Goal: Transaction & Acquisition: Book appointment/travel/reservation

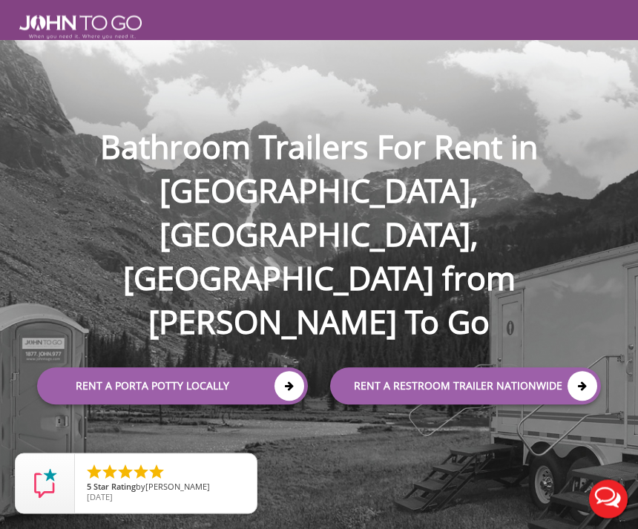
scroll to position [68, 0]
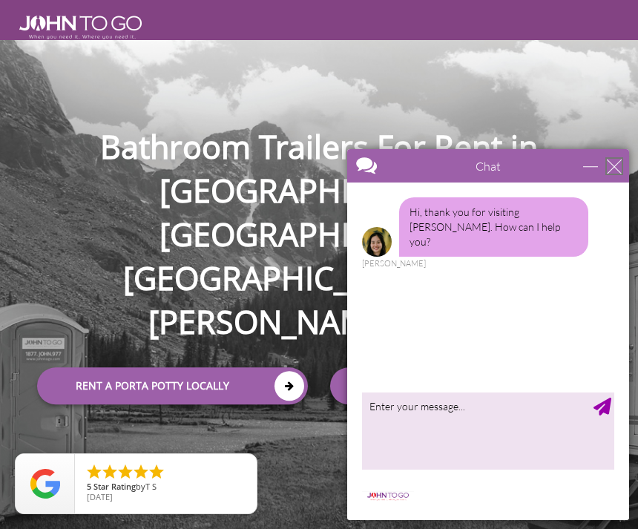
click at [606, 166] on div "close" at bounding box center [613, 166] width 15 height 15
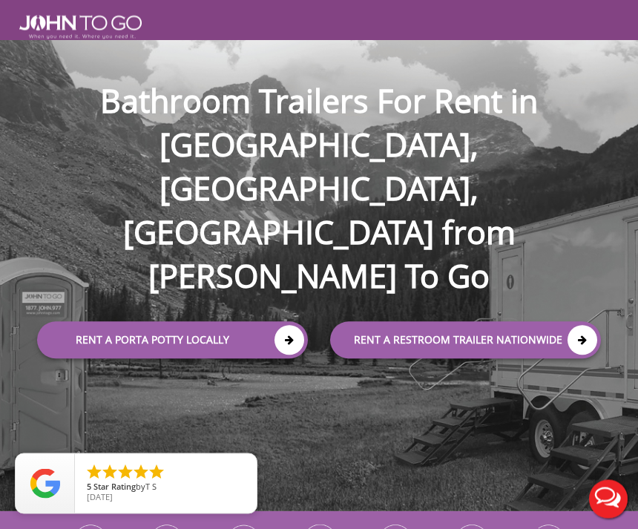
scroll to position [114, 0]
click at [268, 322] on link "Rent a Porta Potty Locally" at bounding box center [172, 340] width 271 height 37
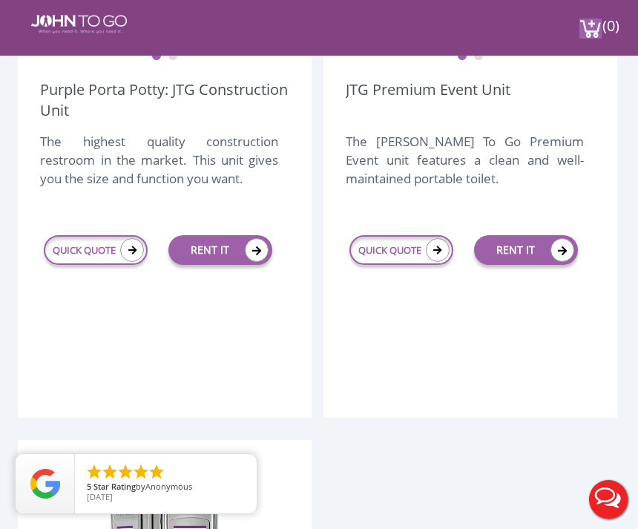
scroll to position [678, 0]
click at [116, 244] on link "QUICK QUOTE" at bounding box center [96, 251] width 104 height 30
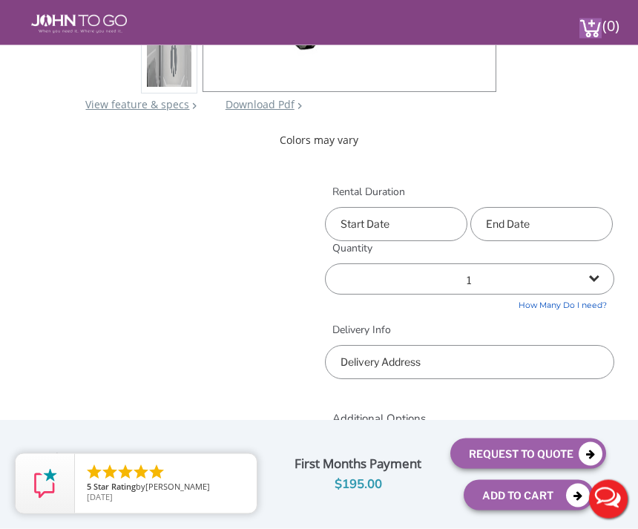
scroll to position [490, 0]
click at [446, 219] on input "text" at bounding box center [396, 224] width 142 height 34
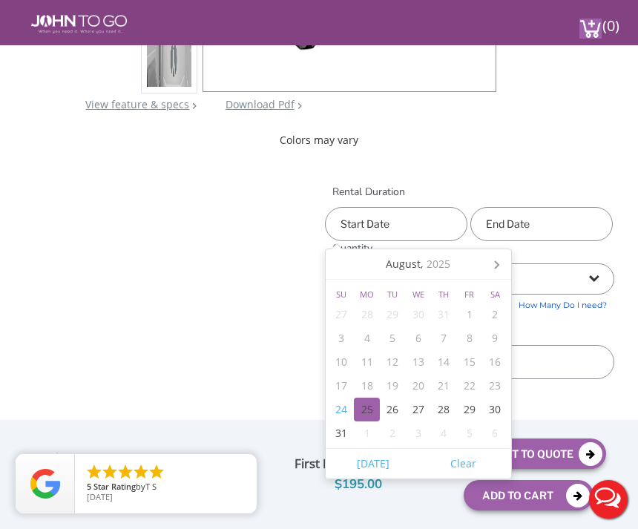
click at [370, 408] on div "25" at bounding box center [367, 409] width 26 height 24
type input "08/25/2025"
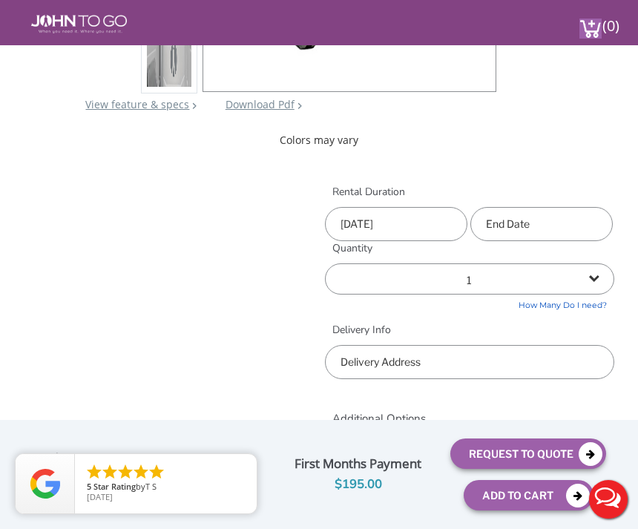
click at [570, 217] on input "text" at bounding box center [541, 224] width 142 height 34
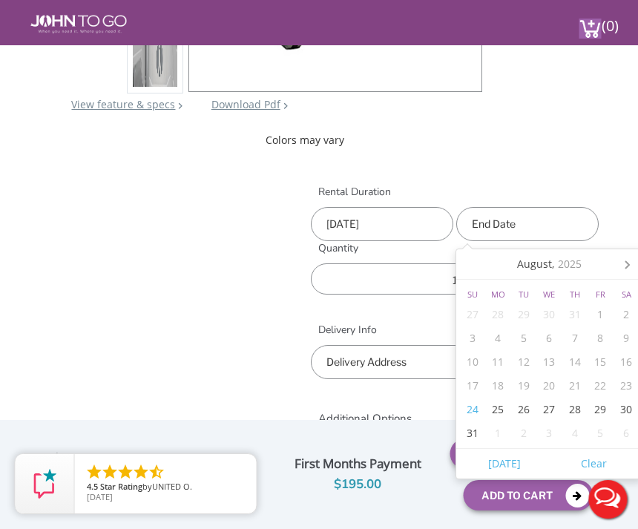
scroll to position [490, 19]
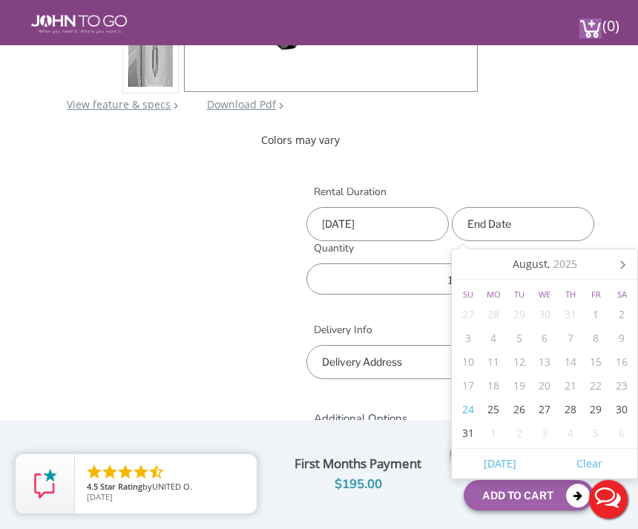
click at [629, 263] on icon at bounding box center [622, 264] width 24 height 24
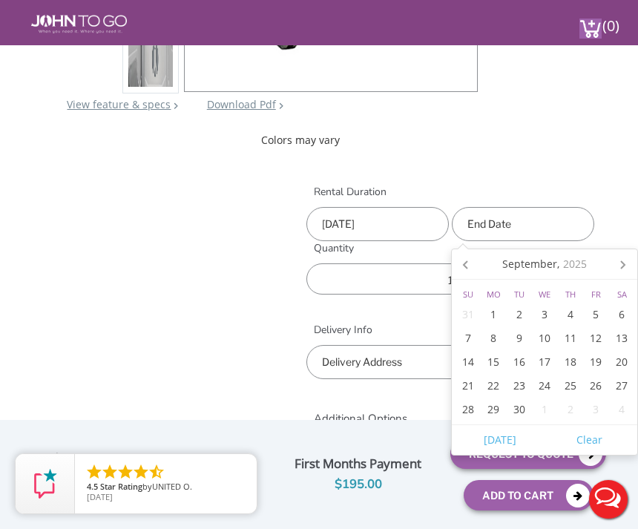
click at [633, 260] on icon at bounding box center [622, 264] width 24 height 24
click at [602, 406] on div "31" at bounding box center [596, 409] width 26 height 24
type input "[DATE]"
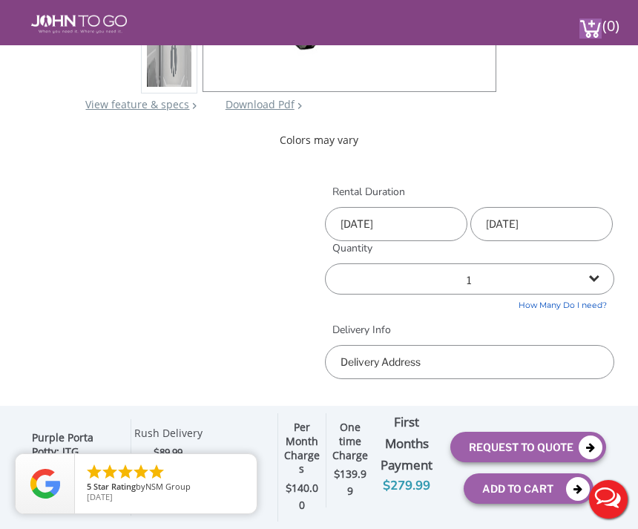
scroll to position [490, 0]
click at [519, 365] on input "text" at bounding box center [469, 362] width 289 height 34
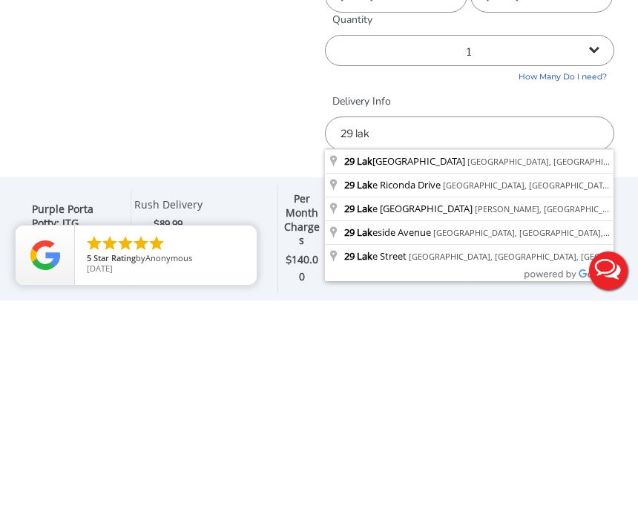
type input "[STREET_ADDRESS]"
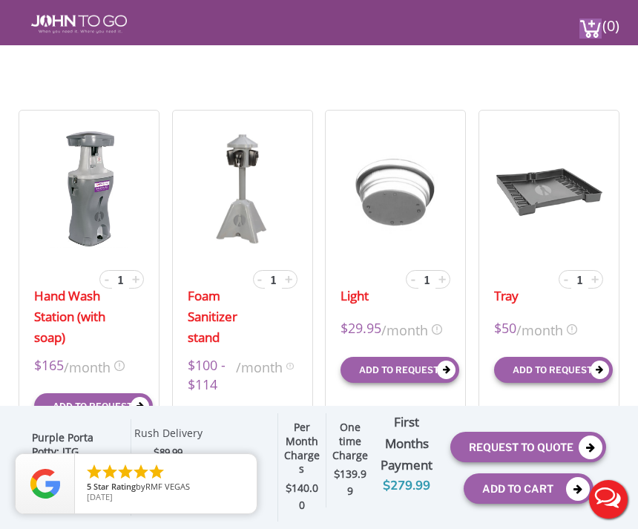
scroll to position [1069, 0]
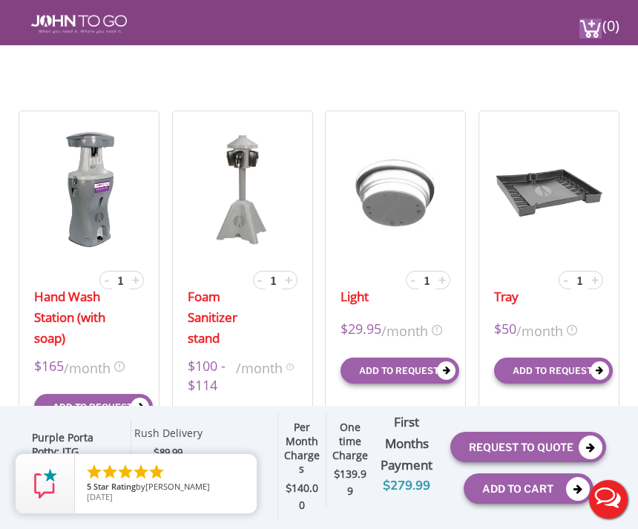
click at [549, 151] on img at bounding box center [549, 189] width 110 height 119
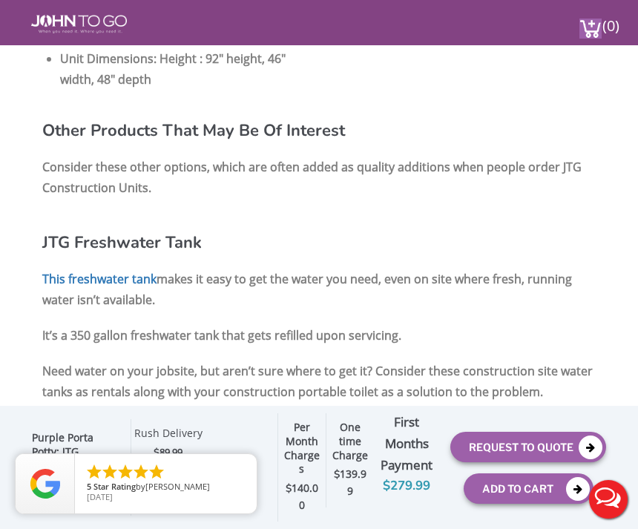
scroll to position [2131, 0]
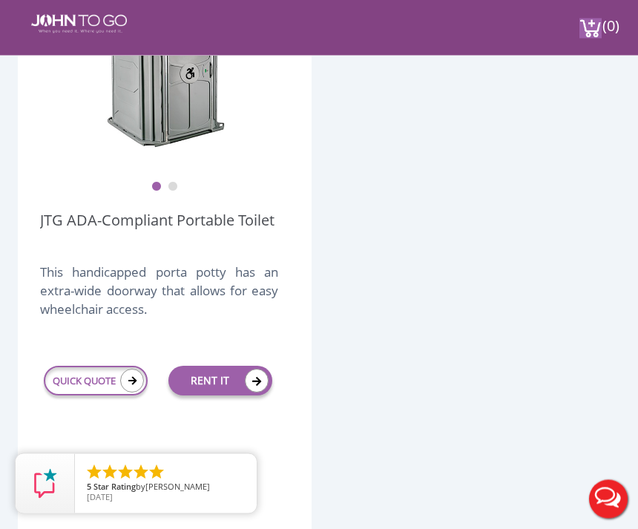
scroll to position [1237, 0]
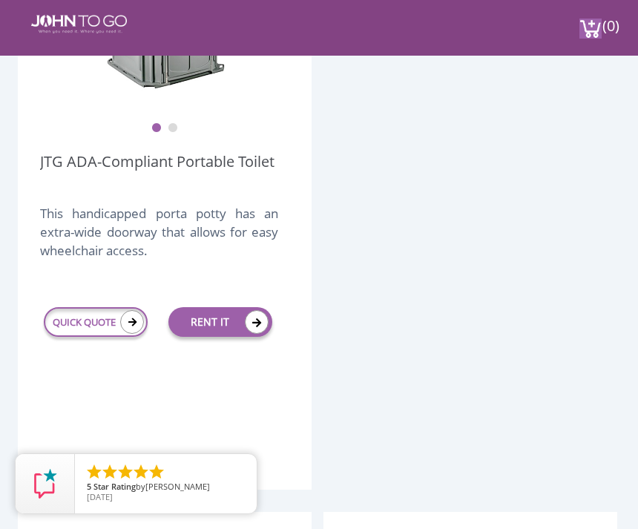
click at [125, 317] on icon at bounding box center [132, 322] width 24 height 24
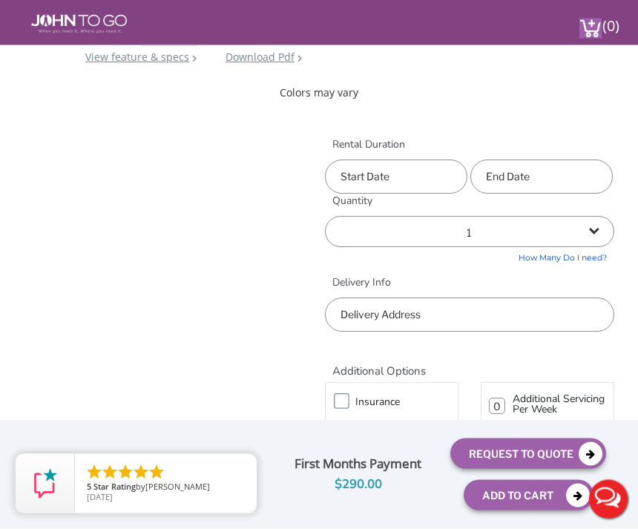
scroll to position [537, 0]
click at [450, 176] on input "text" at bounding box center [396, 176] width 142 height 34
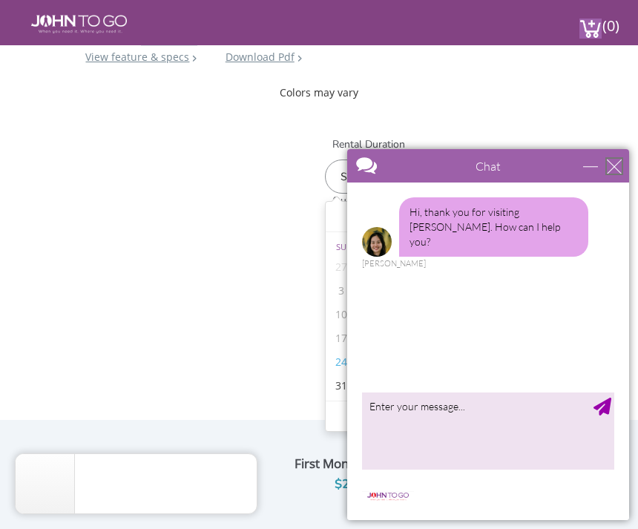
click at [615, 171] on div "close" at bounding box center [613, 166] width 15 height 15
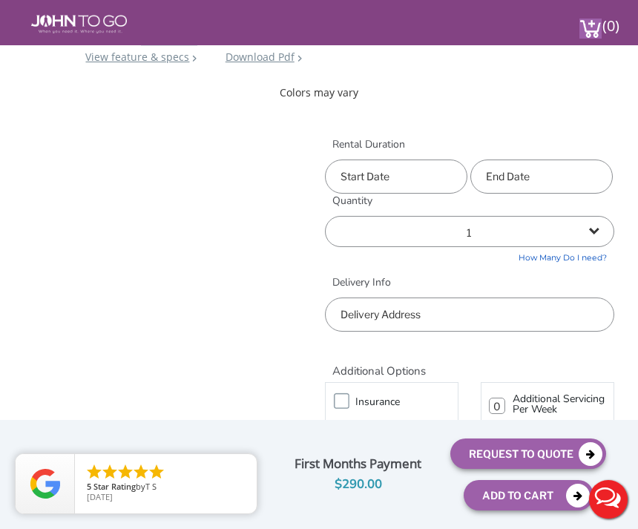
scroll to position [0, 0]
click at [454, 175] on input "text" at bounding box center [396, 176] width 142 height 34
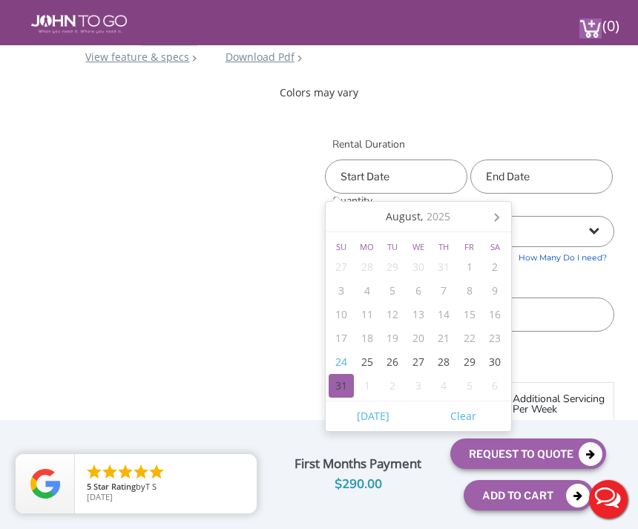
click at [345, 381] on div "31" at bounding box center [341, 386] width 26 height 24
type input "[DATE]"
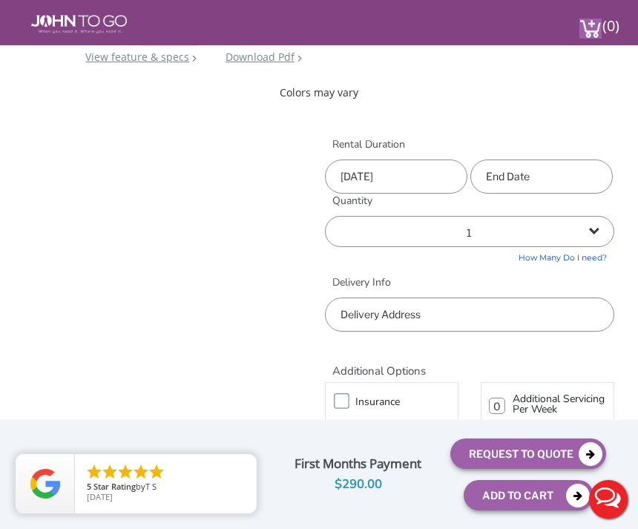
click at [577, 170] on input "text" at bounding box center [541, 176] width 142 height 34
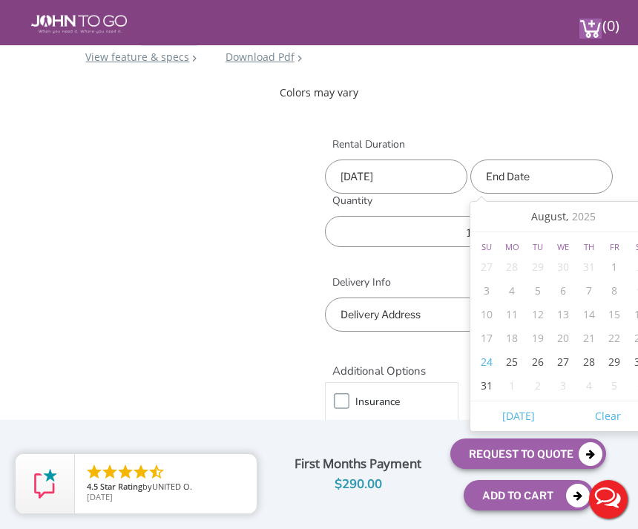
scroll to position [537, 19]
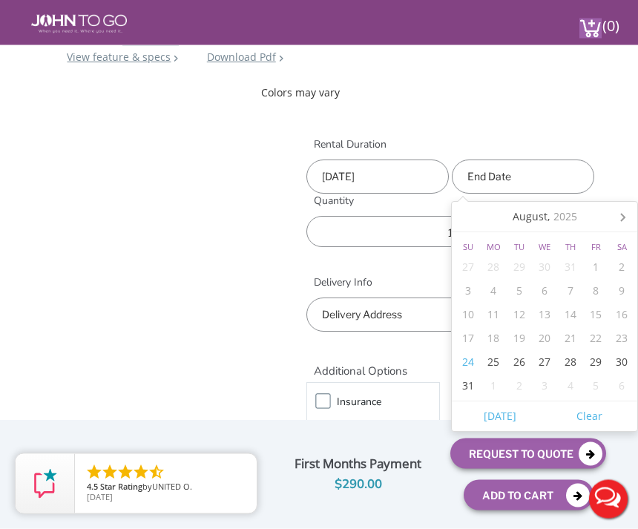
click at [628, 211] on icon at bounding box center [622, 217] width 24 height 24
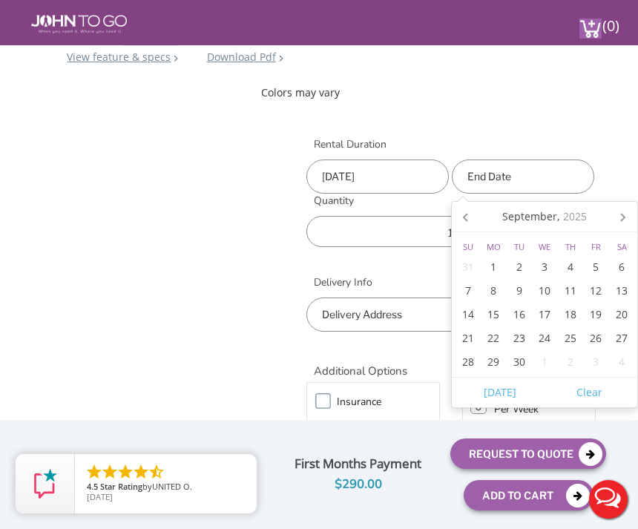
click at [628, 211] on icon at bounding box center [622, 217] width 24 height 24
click at [596, 360] on div "31" at bounding box center [596, 362] width 26 height 24
type input "[DATE]"
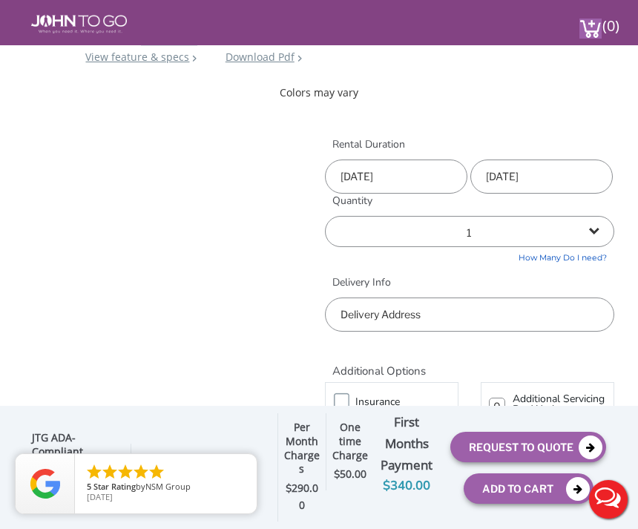
scroll to position [537, 0]
click at [494, 312] on input "text" at bounding box center [469, 314] width 289 height 34
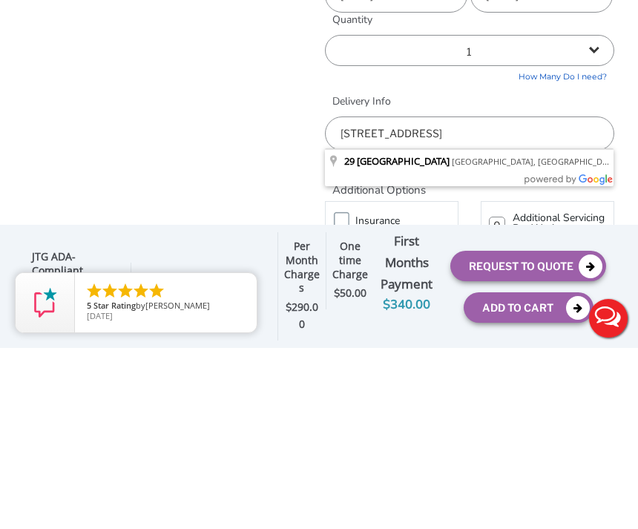
type input "29 lake riconda drive"
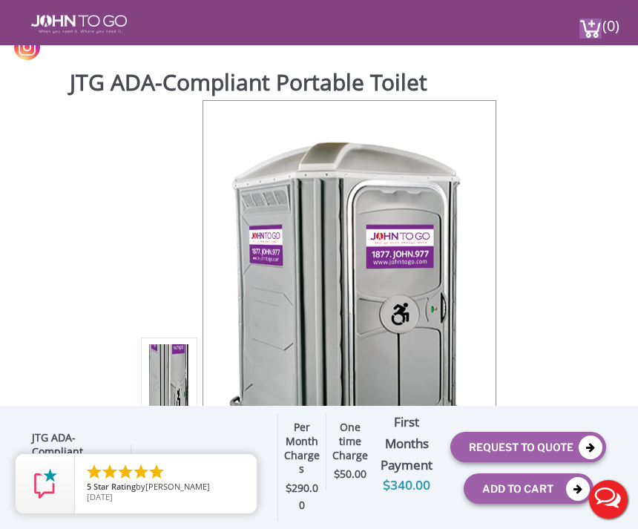
scroll to position [0, 0]
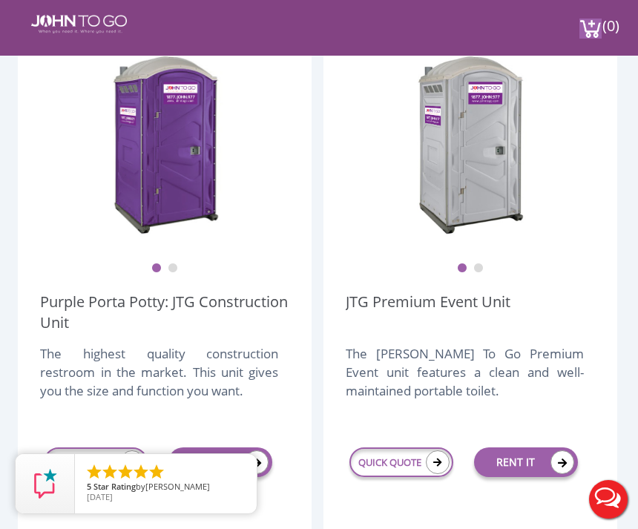
scroll to position [431, 0]
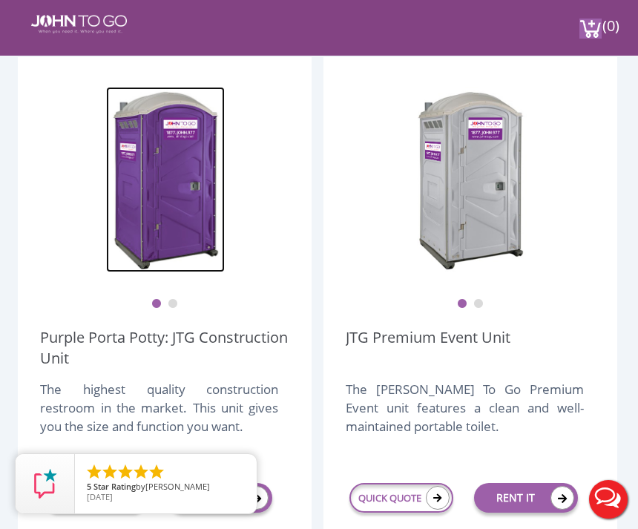
click at [177, 209] on img at bounding box center [165, 179] width 119 height 185
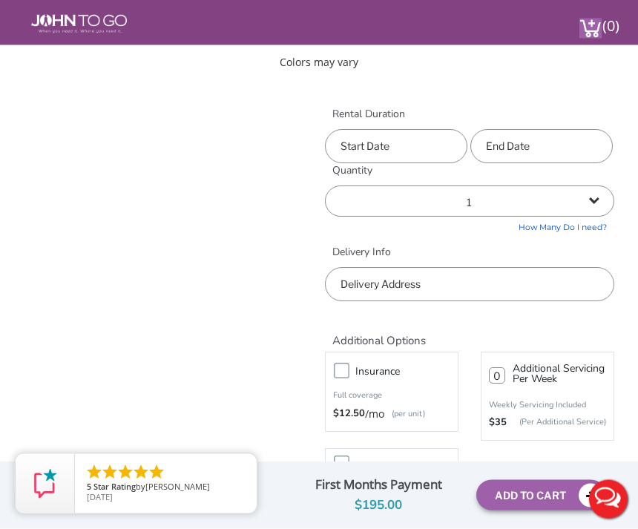
click at [437, 147] on input "text" at bounding box center [396, 147] width 142 height 34
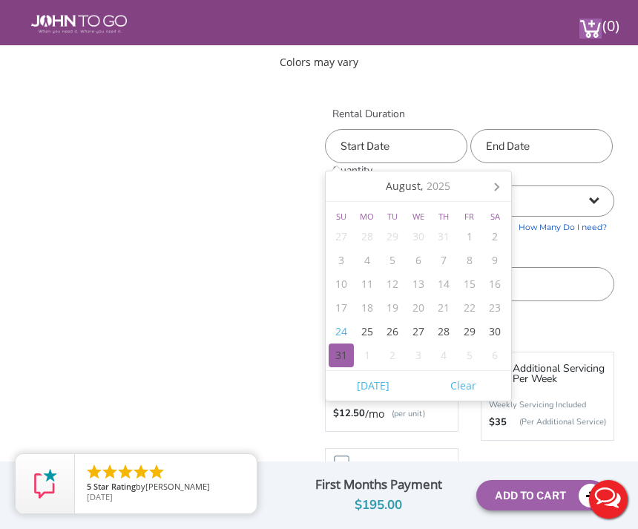
click at [349, 356] on div "31" at bounding box center [341, 355] width 26 height 24
type input "[DATE]"
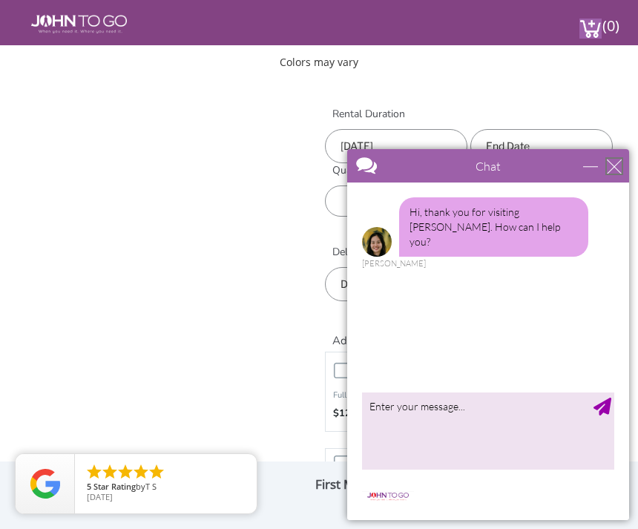
click at [618, 173] on div "close" at bounding box center [613, 166] width 15 height 15
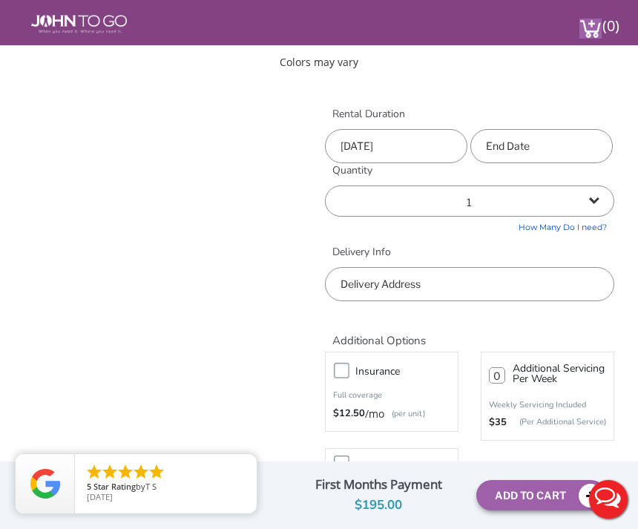
scroll to position [0, 0]
click at [571, 150] on input "text" at bounding box center [541, 146] width 142 height 34
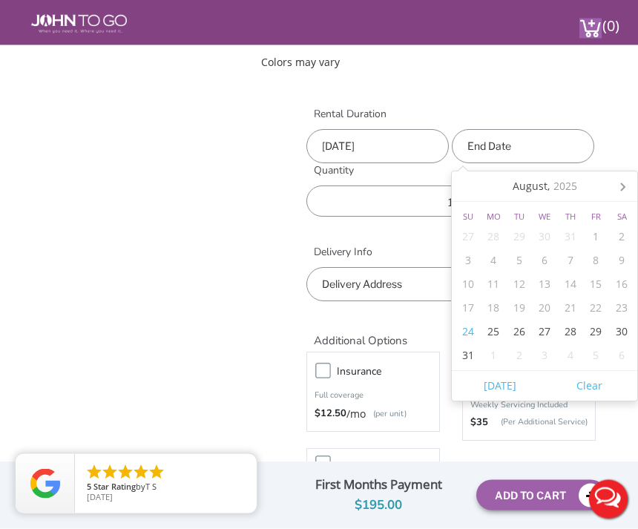
click at [633, 181] on icon at bounding box center [622, 187] width 24 height 24
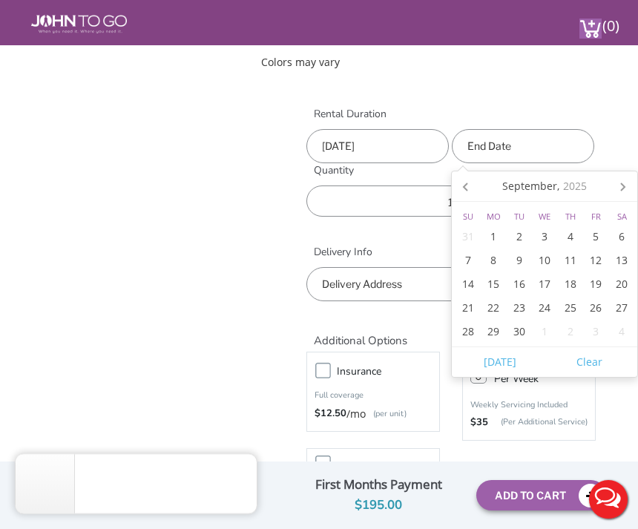
click at [629, 182] on icon at bounding box center [622, 186] width 24 height 24
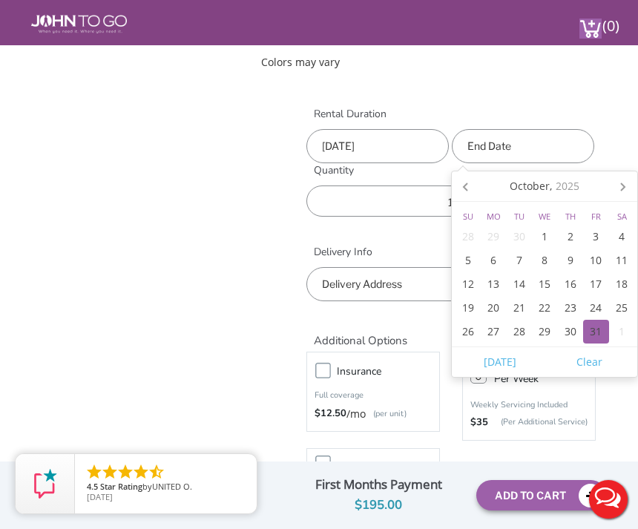
click at [597, 332] on div "31" at bounding box center [596, 332] width 26 height 24
type input "[DATE]"
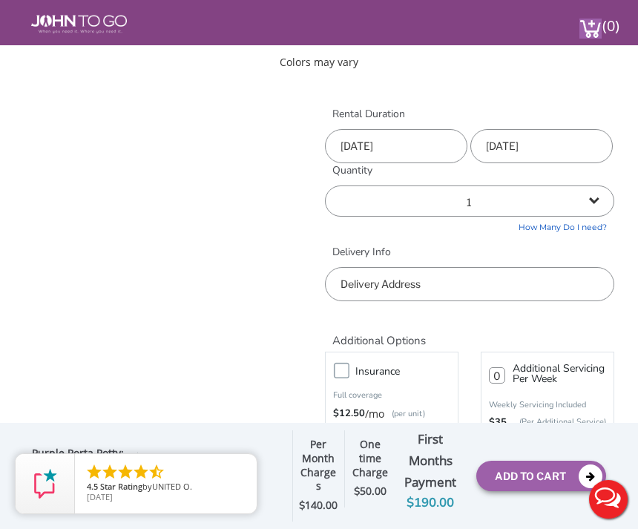
scroll to position [568, 0]
click at [470, 278] on input "text" at bounding box center [469, 284] width 289 height 34
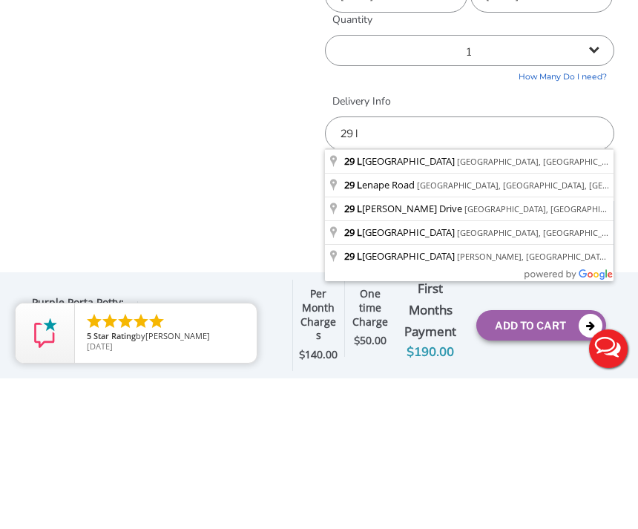
type input "[STREET_ADDRESS]"
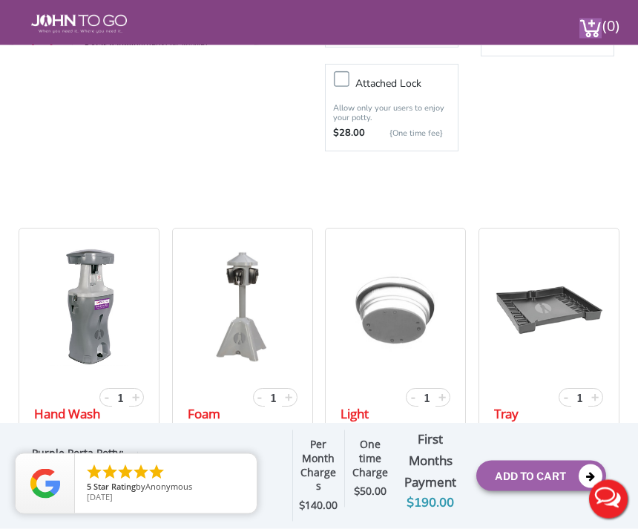
scroll to position [952, 0]
